Goal: Communication & Community: Answer question/provide support

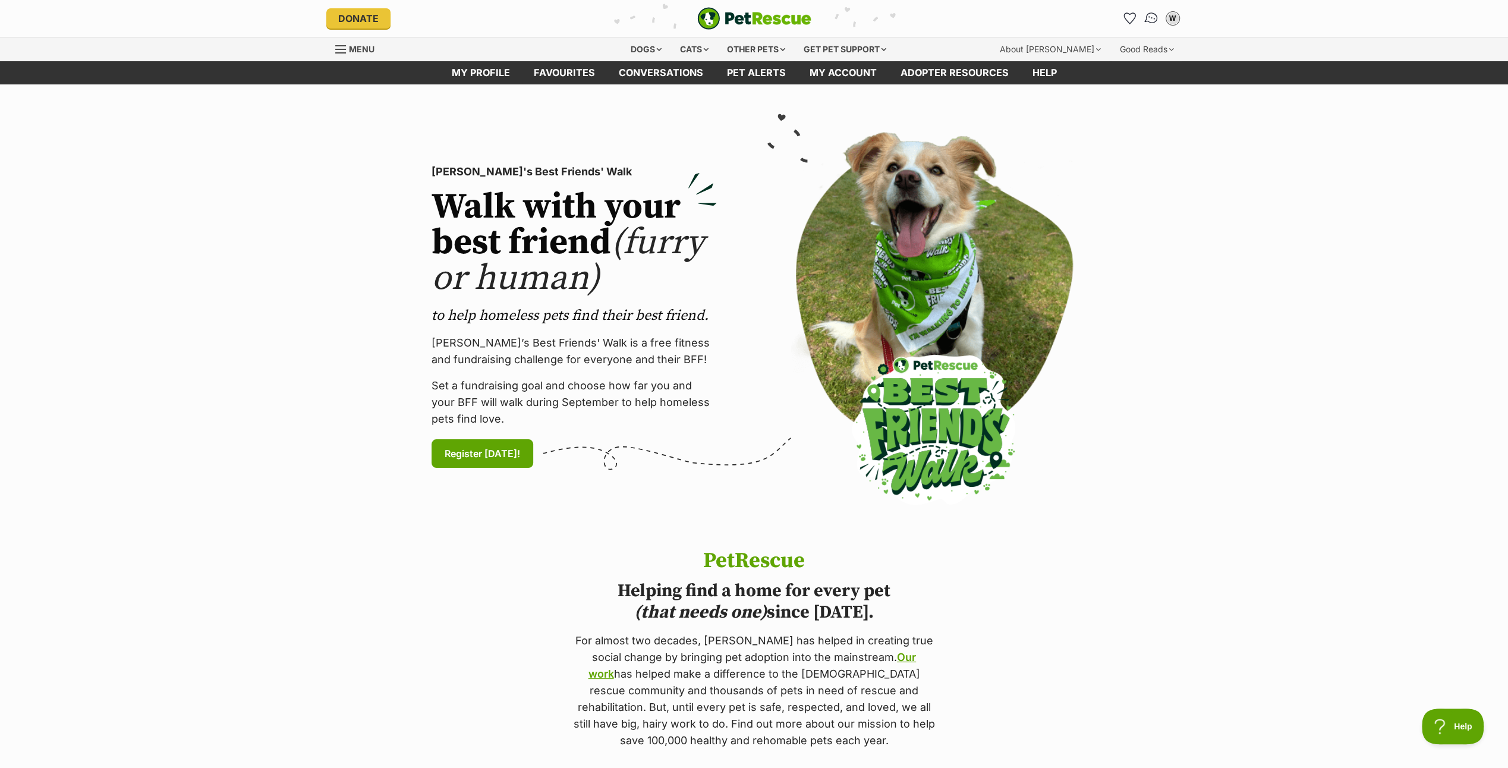
click at [1151, 15] on img "Conversations" at bounding box center [1151, 18] width 16 height 15
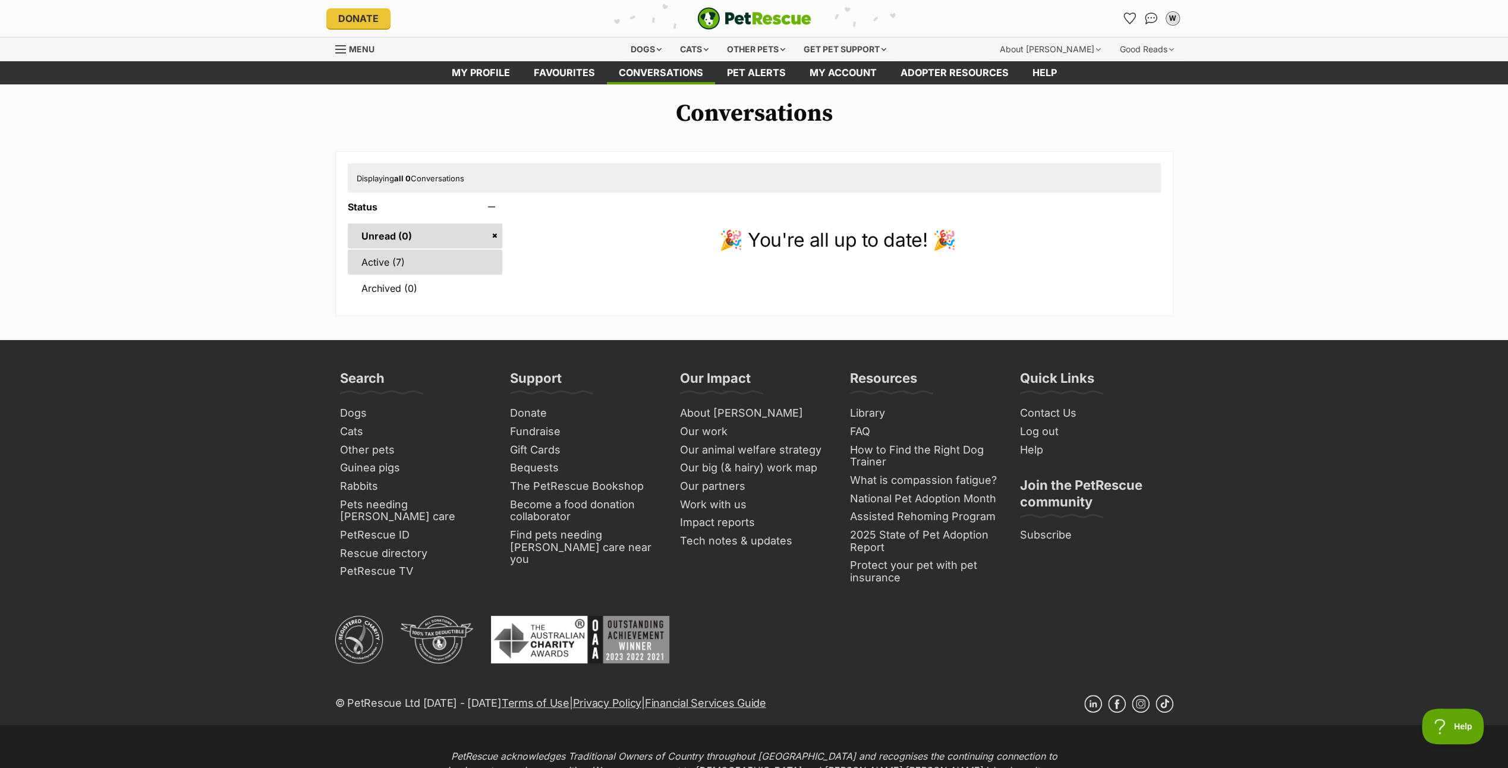
click at [379, 259] on link "Active (7)" at bounding box center [425, 262] width 155 height 25
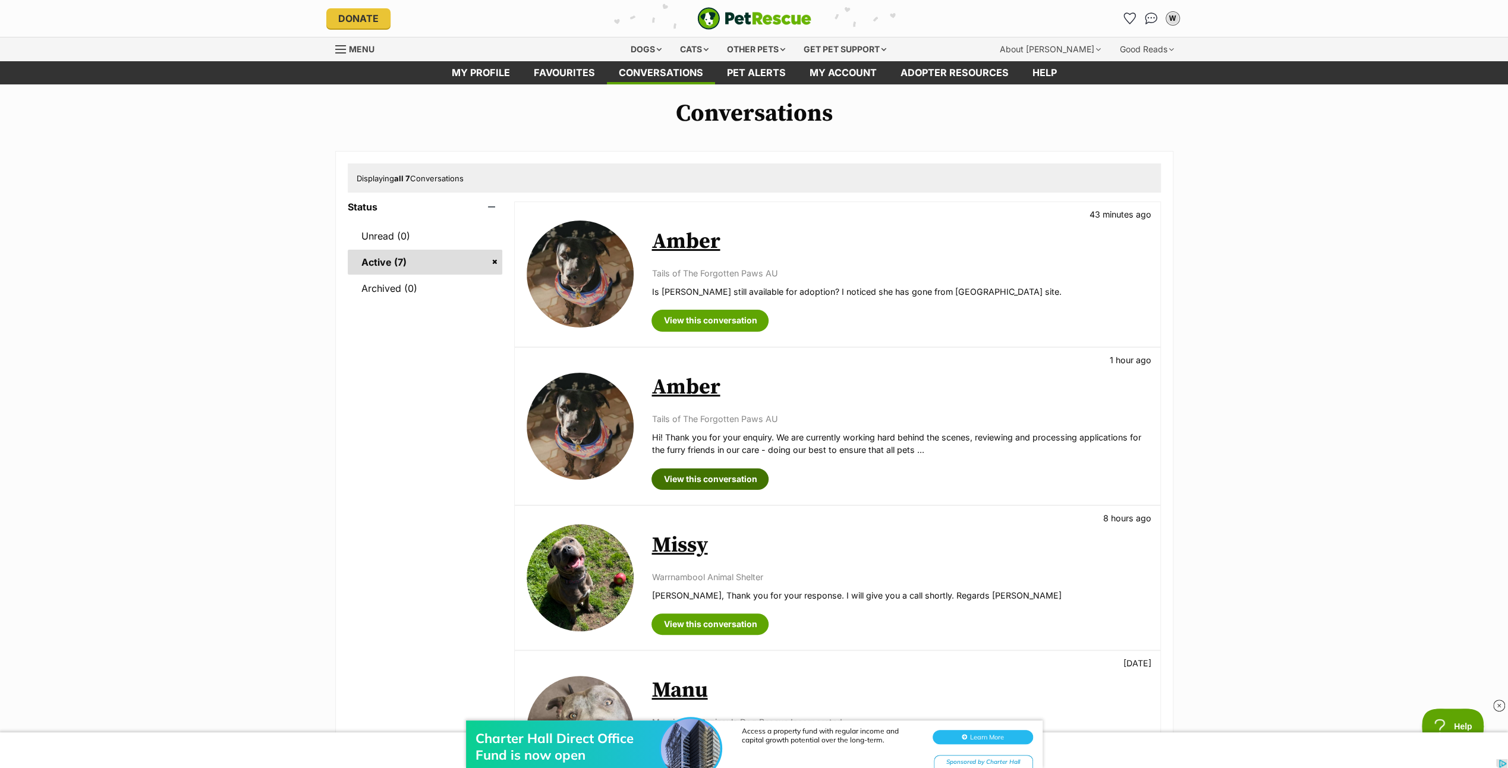
click at [706, 471] on link "View this conversation" at bounding box center [710, 479] width 117 height 21
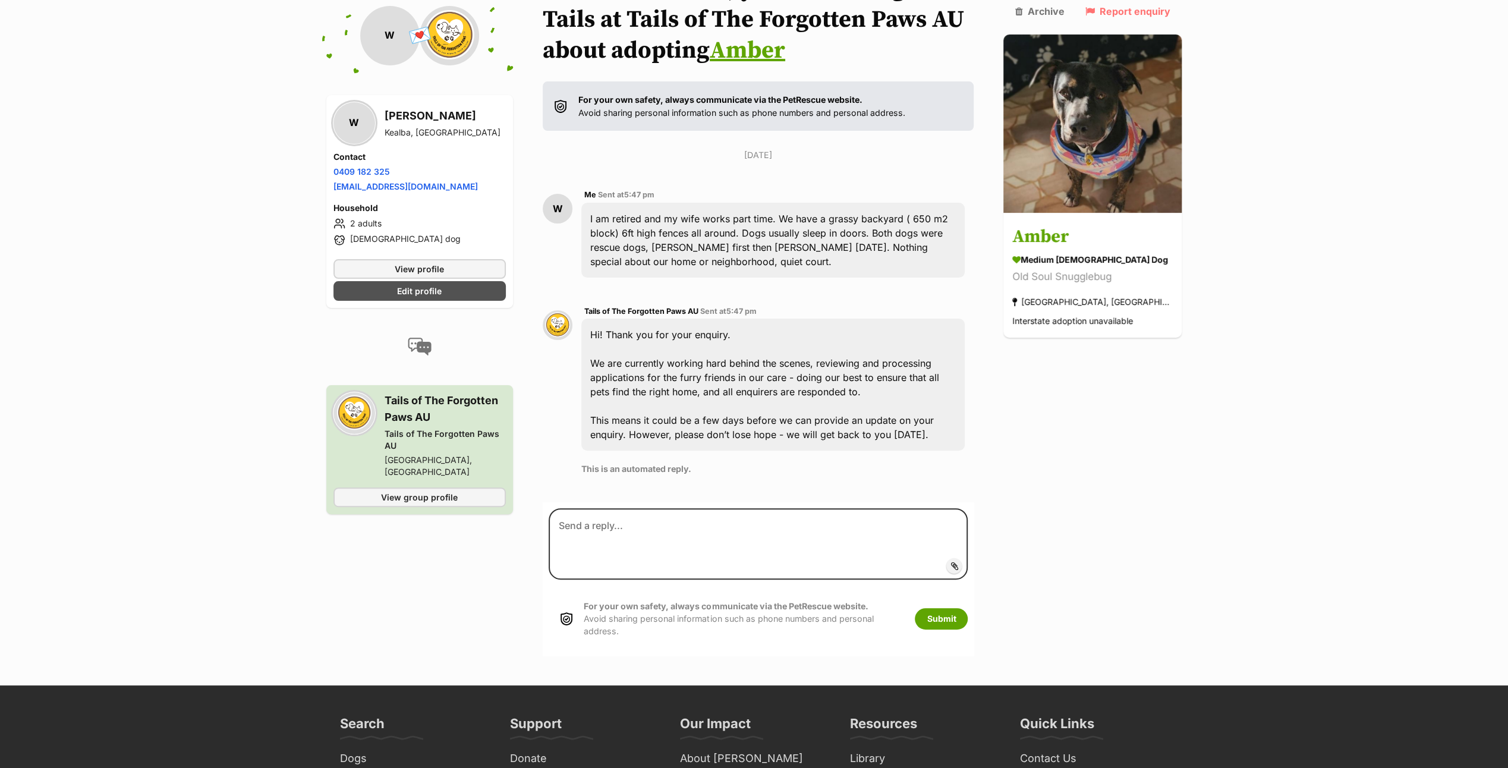
scroll to position [136, 0]
